Goal: Use online tool/utility: Utilize a website feature to perform a specific function

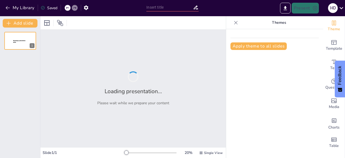
type input "Imported Chapter_01A.ppt"
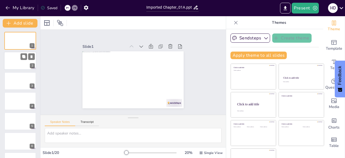
click at [16, 59] on div at bounding box center [20, 61] width 32 height 18
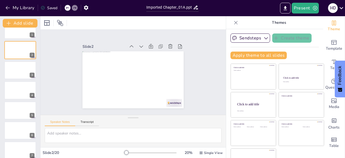
scroll to position [15, 0]
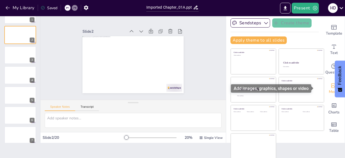
click at [331, 87] on icon "Add images, graphics, shapes or video" at bounding box center [334, 85] width 6 height 6
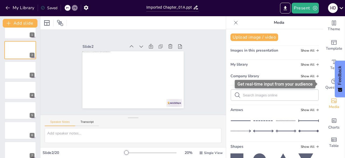
scroll to position [0, 0]
click at [331, 78] on icon "Get real-time input from your audience" at bounding box center [334, 81] width 6 height 6
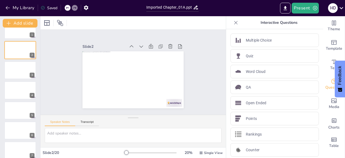
drag, startPoint x: 316, startPoint y: 45, endPoint x: 317, endPoint y: 58, distance: 13.0
click at [317, 58] on div "Multiple Choice Quiz Word Cloud QA Open Ended Points Rankings Counter QR Code" at bounding box center [274, 93] width 97 height 129
click at [5, 9] on icon "button" at bounding box center [7, 7] width 5 height 5
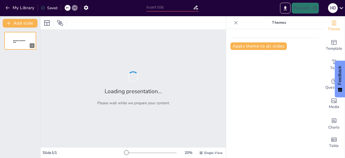
type input "Imported Chapter 1 MICRO ARABIC.pptx"
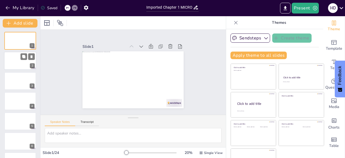
click at [18, 59] on div at bounding box center [20, 61] width 32 height 18
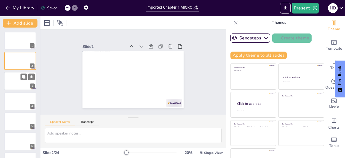
click at [17, 83] on div at bounding box center [20, 81] width 32 height 18
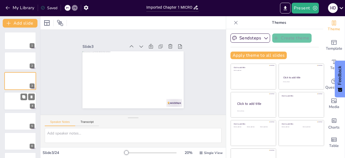
click at [17, 101] on div at bounding box center [20, 101] width 32 height 18
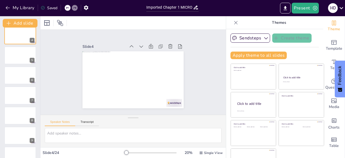
scroll to position [67, 0]
click at [18, 117] on div at bounding box center [20, 114] width 32 height 18
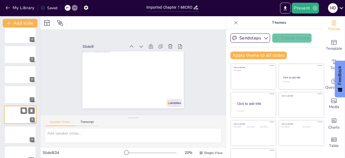
scroll to position [88, 0]
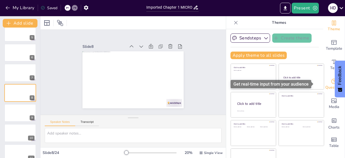
click at [327, 86] on span "Questions" at bounding box center [334, 87] width 18 height 6
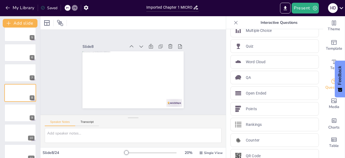
scroll to position [17, 0]
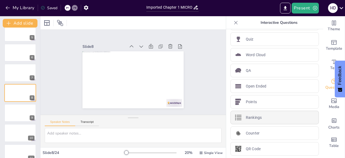
click at [282, 118] on div "Rankings" at bounding box center [275, 117] width 88 height 13
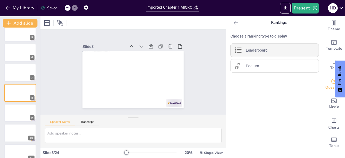
click at [257, 49] on p "Leaderboard" at bounding box center [257, 50] width 22 height 6
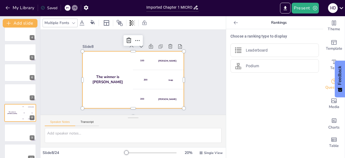
scroll to position [66, 0]
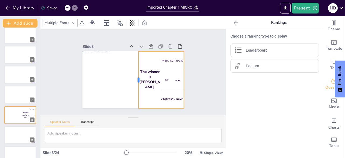
drag, startPoint x: 78, startPoint y: 78, endPoint x: 134, endPoint y: 77, distance: 56.1
click at [134, 77] on div at bounding box center [138, 78] width 16 height 57
click at [150, 39] on icon at bounding box center [146, 34] width 8 height 8
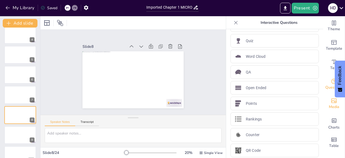
scroll to position [17, 0]
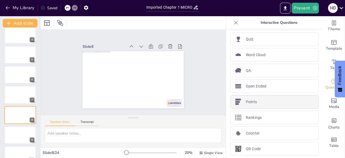
click at [263, 103] on div "Points" at bounding box center [275, 101] width 88 height 13
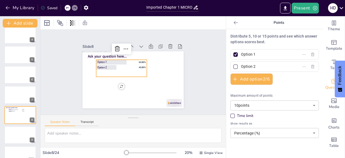
click at [233, 20] on icon at bounding box center [235, 22] width 5 height 5
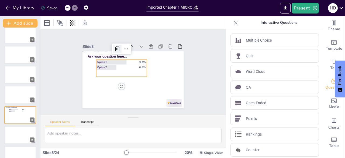
click at [111, 58] on icon at bounding box center [106, 62] width 9 height 9
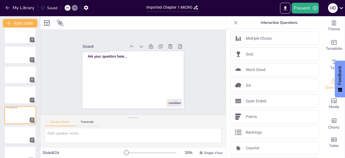
scroll to position [0, 0]
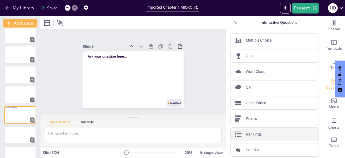
click at [263, 135] on div "Rankings" at bounding box center [275, 133] width 88 height 13
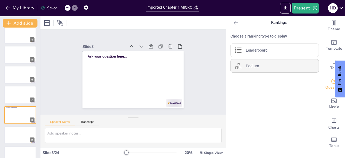
click at [255, 66] on div "Podium" at bounding box center [275, 65] width 88 height 13
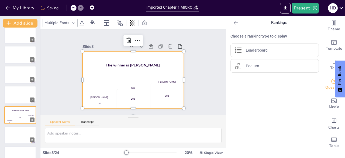
click at [99, 52] on div "100" at bounding box center [105, 35] width 13 height 34
click at [95, 67] on div "100" at bounding box center [92, 49] width 19 height 35
click at [94, 80] on div "100" at bounding box center [87, 63] width 27 height 33
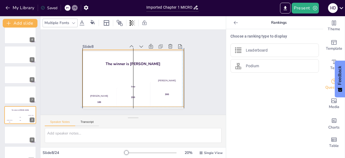
drag, startPoint x: 79, startPoint y: 78, endPoint x: 77, endPoint y: 75, distance: 3.6
click at [91, 75] on div "Slide 1 Slide 2 Slide 3 Slide 4 Slide 5 Slide 6 Slide 7 Slide 8 Ask your questi…" at bounding box center [133, 72] width 85 height 138
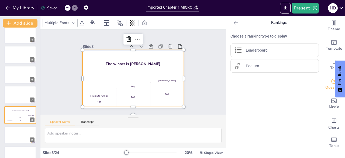
click at [116, 65] on div "[PERSON_NAME]" at bounding box center [98, 63] width 33 height 3
click at [153, 90] on div "[PERSON_NAME]" at bounding box center [142, 105] width 19 height 30
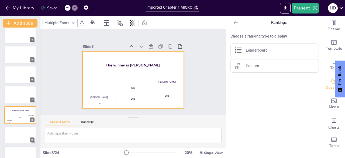
click at [162, 82] on div "[PERSON_NAME]" at bounding box center [165, 85] width 33 height 6
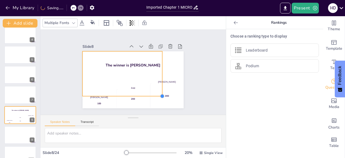
drag, startPoint x: 180, startPoint y: 106, endPoint x: 158, endPoint y: 75, distance: 38.0
click at [158, 75] on div "Ask your question here... The winner is [PERSON_NAME] 100 Jaap 200 Niels 300" at bounding box center [126, 70] width 77 height 111
click at [142, 54] on div "[PERSON_NAME]" at bounding box center [139, 37] width 6 height 33
click at [153, 94] on icon at bounding box center [157, 98] width 8 height 8
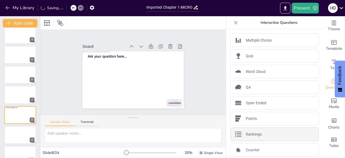
click at [262, 136] on div "Rankings" at bounding box center [275, 133] width 88 height 13
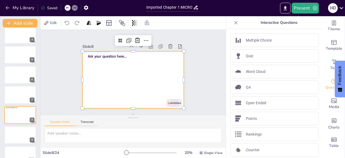
click at [127, 67] on div at bounding box center [125, 71] width 67 height 106
click at [138, 98] on icon at bounding box center [142, 102] width 9 height 9
click at [142, 84] on div at bounding box center [128, 67] width 110 height 113
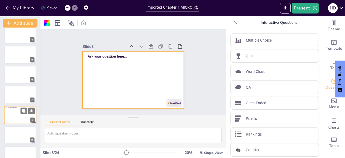
click at [22, 114] on div at bounding box center [20, 115] width 32 height 18
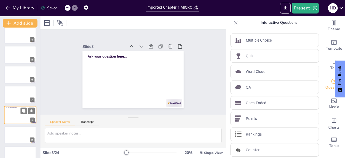
scroll to position [88, 0]
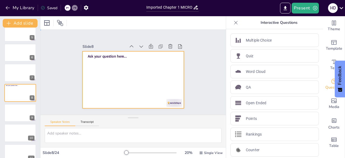
click at [129, 74] on div at bounding box center [132, 64] width 106 height 67
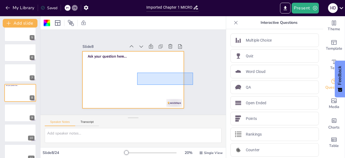
drag, startPoint x: 137, startPoint y: 73, endPoint x: 193, endPoint y: 84, distance: 57.3
click at [188, 84] on div "Slide 1 Slide 2 Slide 3 Slide 4 Slide 5 Slide 6 Slide 7 Slide 8 Ask your questi…" at bounding box center [133, 72] width 109 height 147
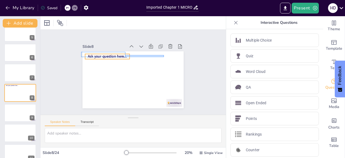
drag, startPoint x: 164, startPoint y: 55, endPoint x: 125, endPoint y: 57, distance: 39.1
click at [125, 57] on div "Ask your question here..." at bounding box center [116, 60] width 59 height 82
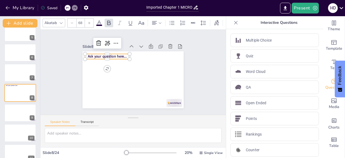
click at [68, 8] on icon at bounding box center [67, 7] width 3 height 3
click at [134, 87] on span "Ask your question here..." at bounding box center [153, 95] width 39 height 16
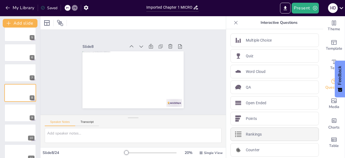
click at [257, 131] on p "Rankings" at bounding box center [254, 134] width 16 height 6
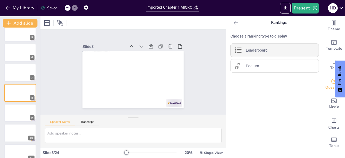
click at [265, 49] on div "Leaderboard" at bounding box center [275, 49] width 88 height 13
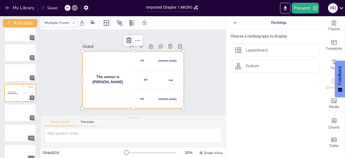
click at [105, 66] on icon at bounding box center [102, 70] width 8 height 8
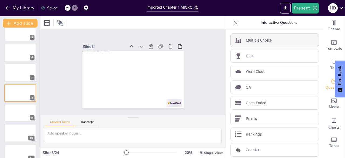
click at [273, 38] on div "Multiple Choice" at bounding box center [275, 39] width 88 height 13
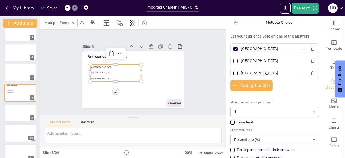
click at [257, 48] on input "[GEOGRAPHIC_DATA]" at bounding box center [266, 49] width 50 height 8
drag, startPoint x: 257, startPoint y: 48, endPoint x: 230, endPoint y: 45, distance: 27.4
click at [232, 45] on label "[GEOGRAPHIC_DATA]" at bounding box center [265, 49] width 67 height 8
click at [241, 45] on input "[GEOGRAPHIC_DATA]" at bounding box center [266, 49] width 50 height 8
type input "IPHONE"
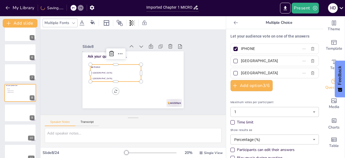
drag, startPoint x: 262, startPoint y: 61, endPoint x: 235, endPoint y: 62, distance: 27.0
click at [239, 62] on span "[GEOGRAPHIC_DATA]" at bounding box center [264, 61] width 50 height 8
click at [241, 62] on input "[GEOGRAPHIC_DATA]" at bounding box center [266, 61] width 50 height 8
type input "SUMSUNG"
drag, startPoint x: 259, startPoint y: 73, endPoint x: 240, endPoint y: 73, distance: 18.6
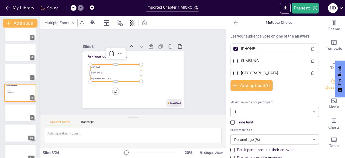
click at [241, 73] on input "[GEOGRAPHIC_DATA]" at bounding box center [266, 73] width 50 height 8
type input "T"
type input "NOKIA"
click at [233, 60] on div at bounding box center [235, 61] width 4 height 4
click at [241, 60] on input "SUMSUNG" at bounding box center [266, 61] width 50 height 8
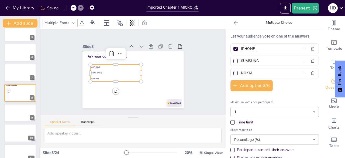
checkbox input "true"
click at [232, 46] on div at bounding box center [235, 49] width 6 height 6
click at [241, 46] on input "IPHONE" at bounding box center [266, 49] width 50 height 8
checkbox input "false"
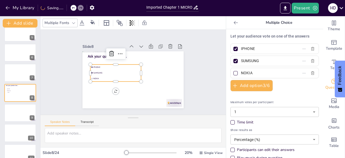
checkbox input "false"
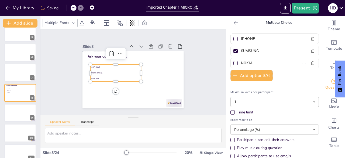
scroll to position [17, 0]
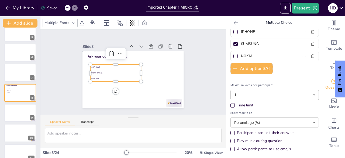
click at [231, 104] on div "Time limit" at bounding box center [233, 105] width 4 height 4
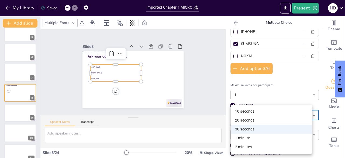
click at [306, 112] on body "My Library Saved Imported Chapter 1 MICRO ARABIC.pptx Present H D Document font…" at bounding box center [172, 79] width 345 height 158
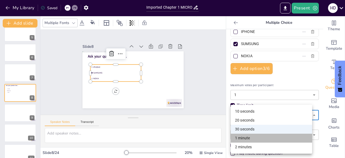
click at [287, 139] on li "1 minute" at bounding box center [271, 137] width 81 height 9
type input "60"
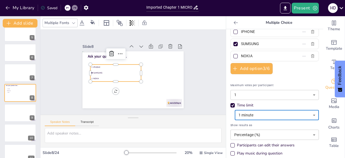
scroll to position [29, 0]
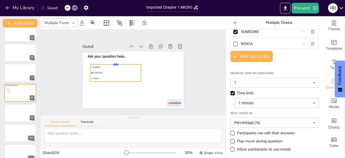
click at [111, 62] on div at bounding box center [113, 74] width 43 height 33
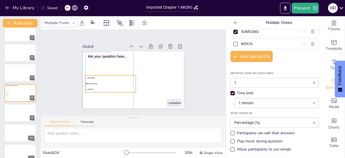
drag, startPoint x: 101, startPoint y: 64, endPoint x: 94, endPoint y: 75, distance: 12.7
click at [113, 75] on span "IPHONE" at bounding box center [121, 53] width 17 height 45
drag, startPoint x: 133, startPoint y: 81, endPoint x: 115, endPoint y: 81, distance: 17.8
click at [121, 81] on div at bounding box center [126, 87] width 11 height 17
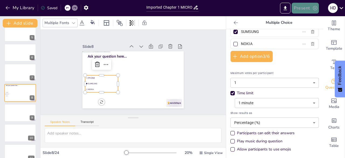
click at [302, 10] on button "Present" at bounding box center [305, 8] width 27 height 11
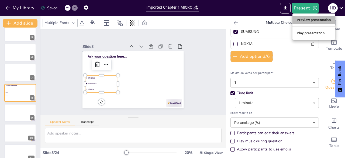
click at [304, 22] on li "Preview presentation" at bounding box center [314, 20] width 43 height 9
